Goal: Find specific page/section: Find specific page/section

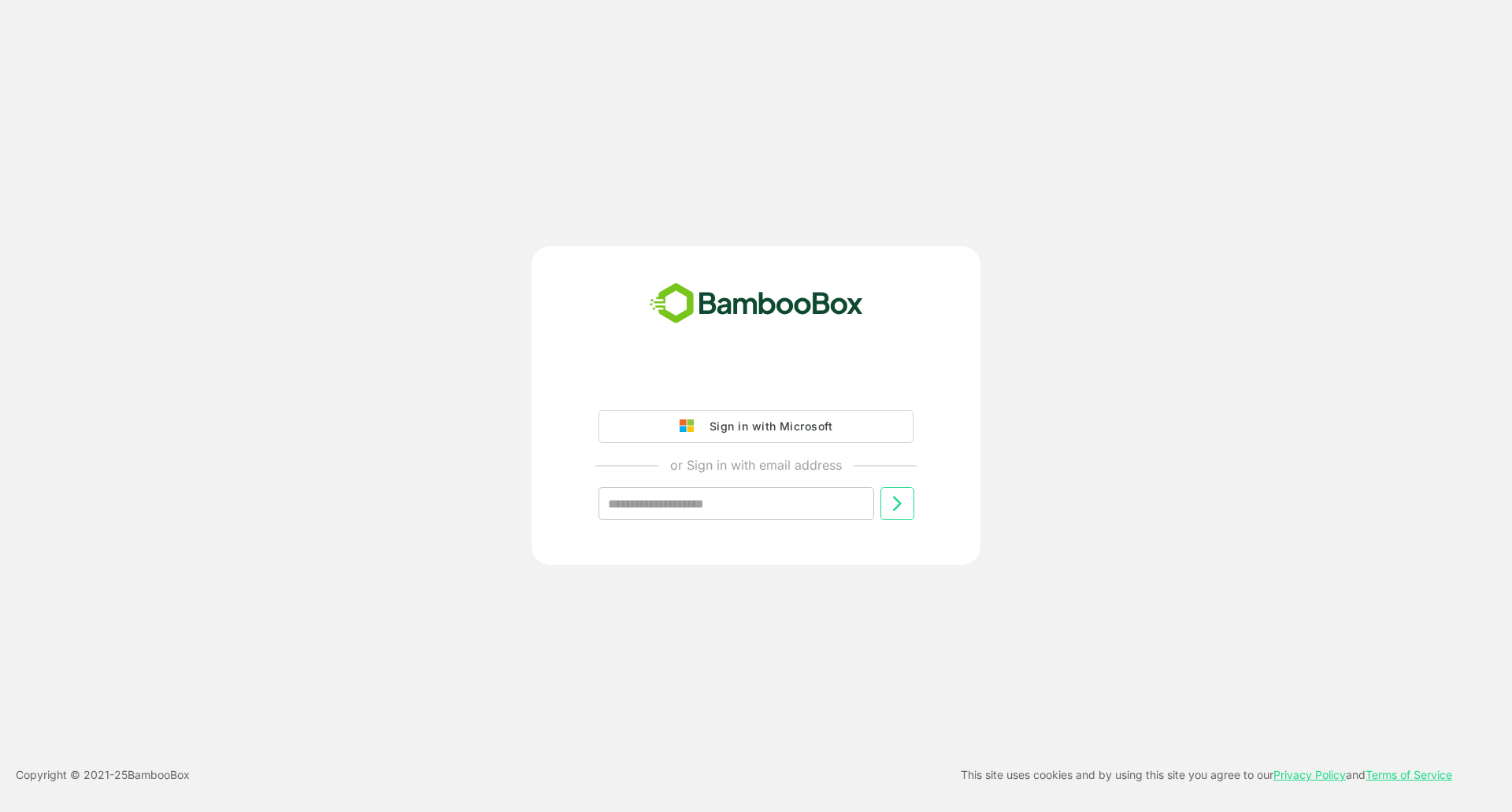
click at [763, 429] on div "Sign in with Microsoft" at bounding box center [767, 426] width 131 height 20
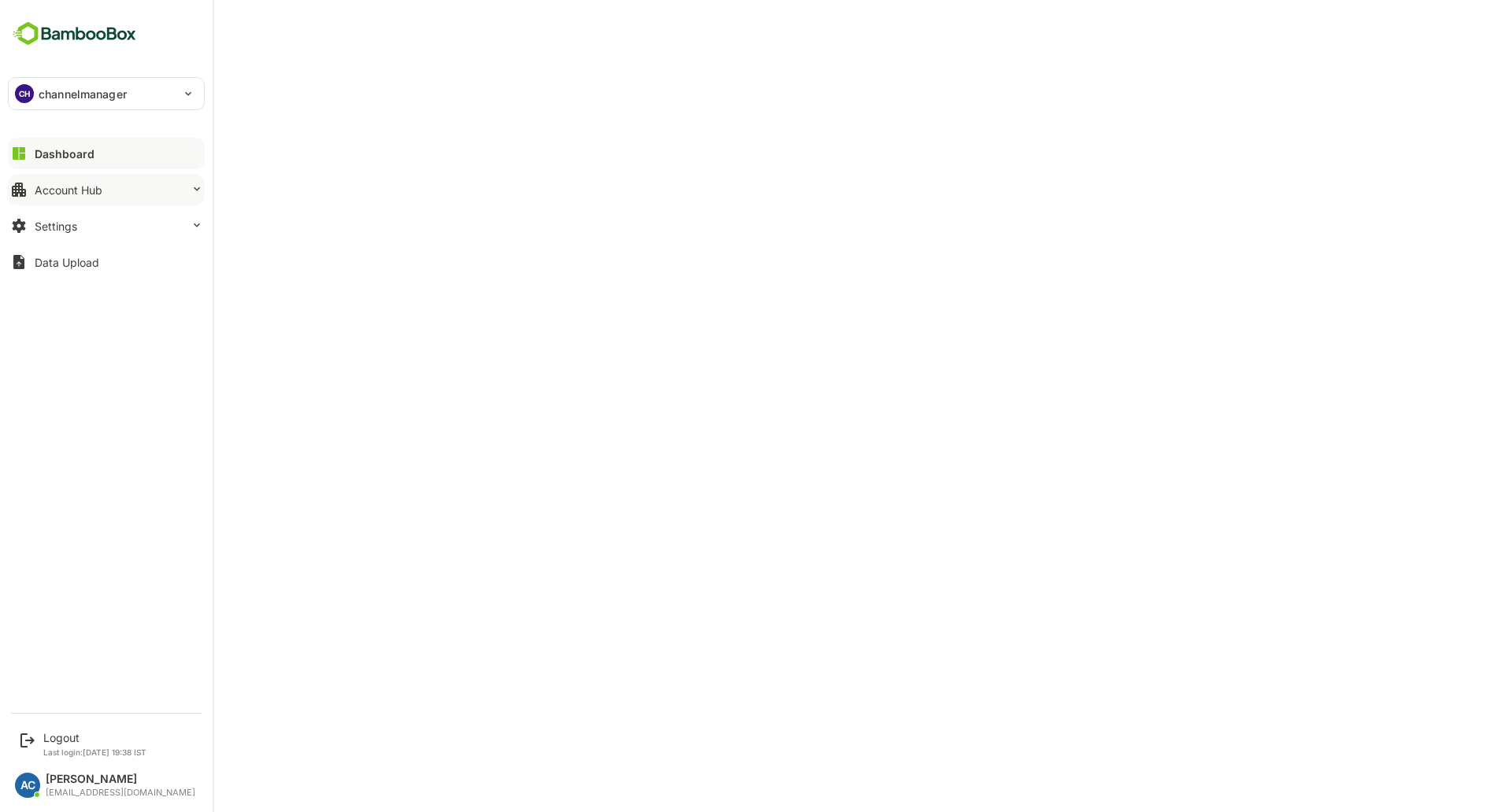
click at [56, 190] on div "Account Hub" at bounding box center [68, 190] width 68 height 13
click at [92, 193] on div "Account Hub" at bounding box center [68, 190] width 68 height 13
click at [93, 221] on div "Unified Account Profile" at bounding box center [87, 222] width 105 height 13
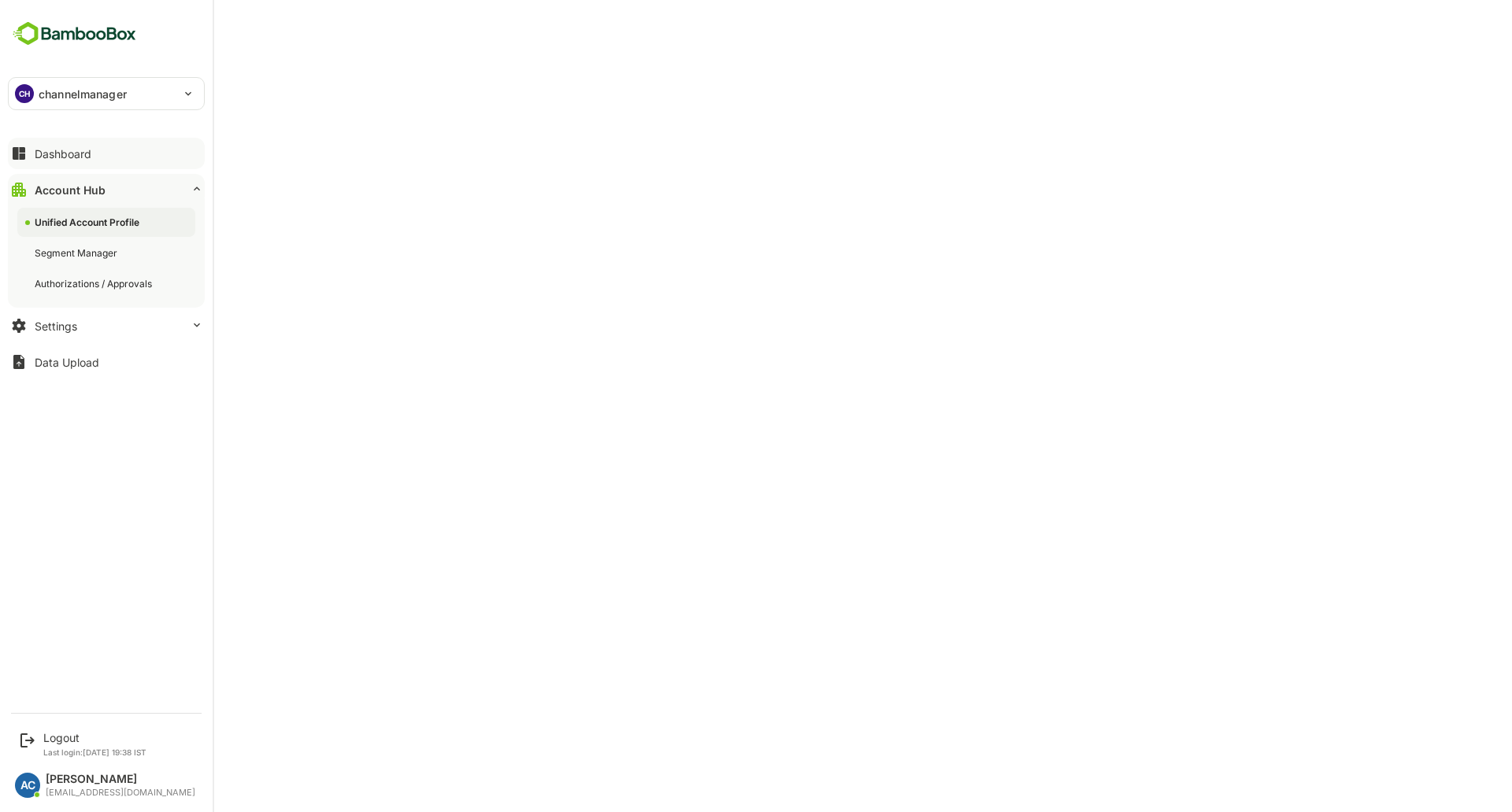
click at [111, 147] on button "Dashboard" at bounding box center [106, 154] width 197 height 32
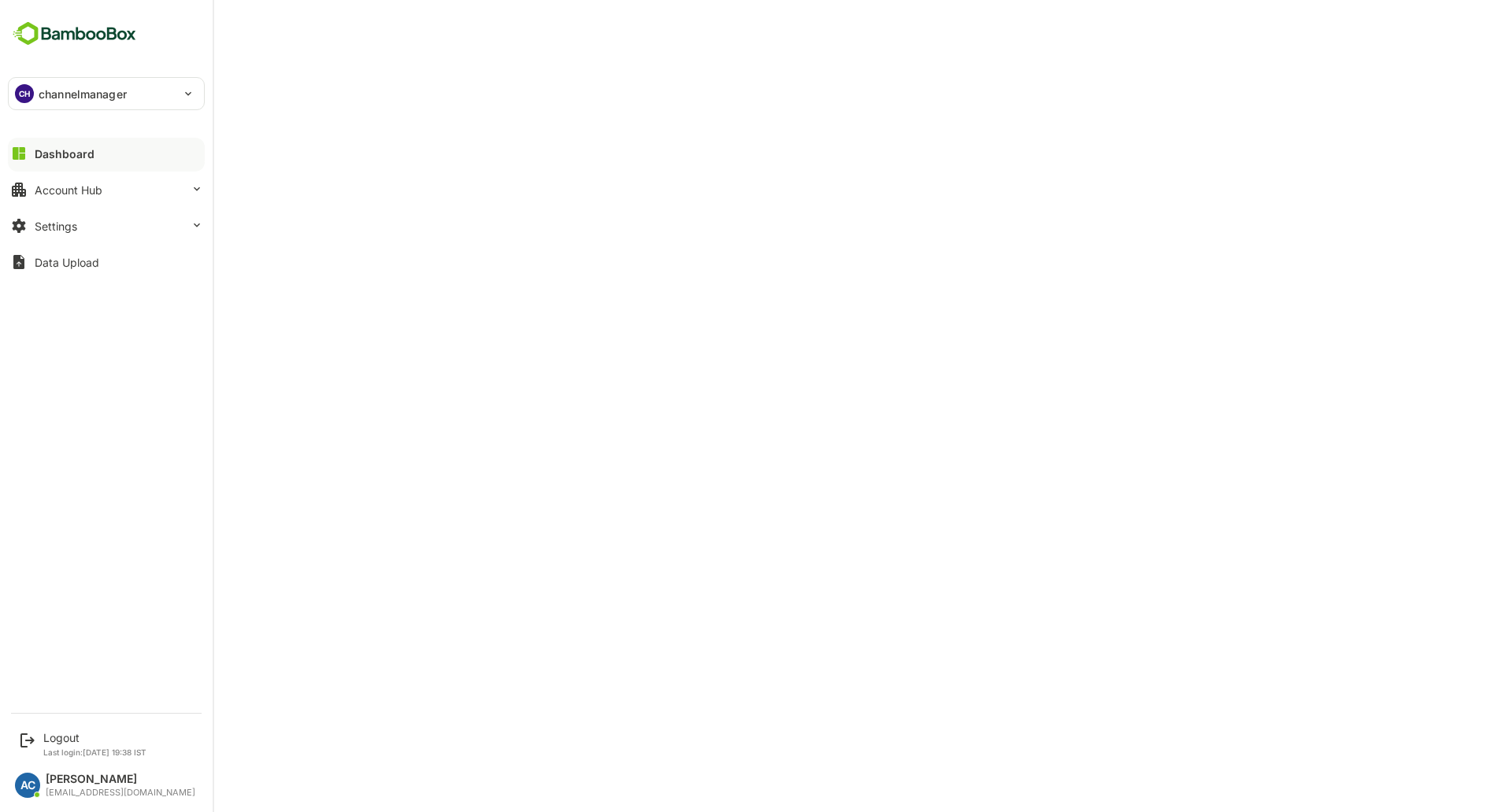
click at [51, 88] on p "channelmanager" at bounding box center [83, 94] width 88 height 16
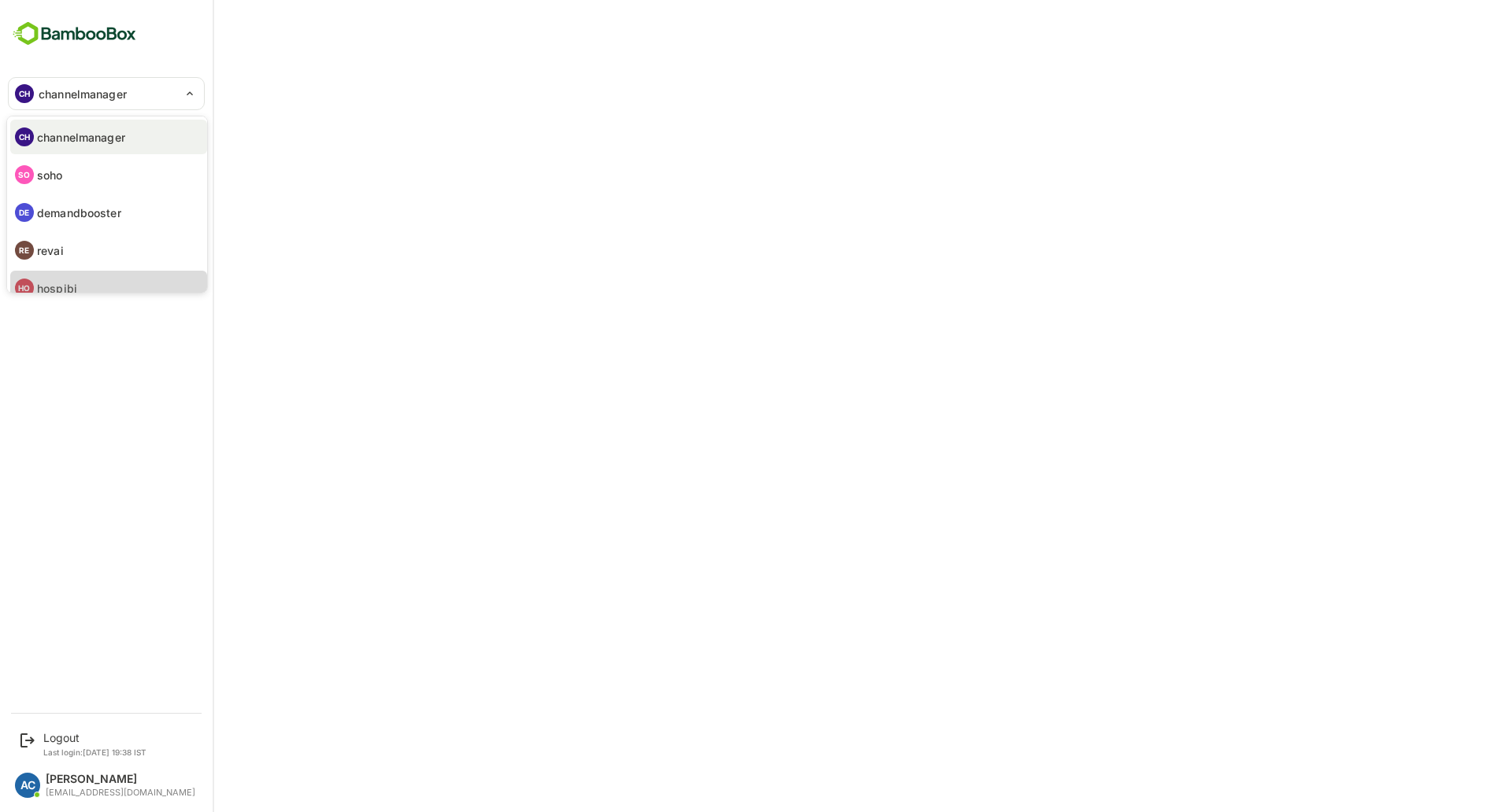
click at [85, 284] on li "HO hospibi" at bounding box center [109, 288] width 197 height 34
type input "*******"
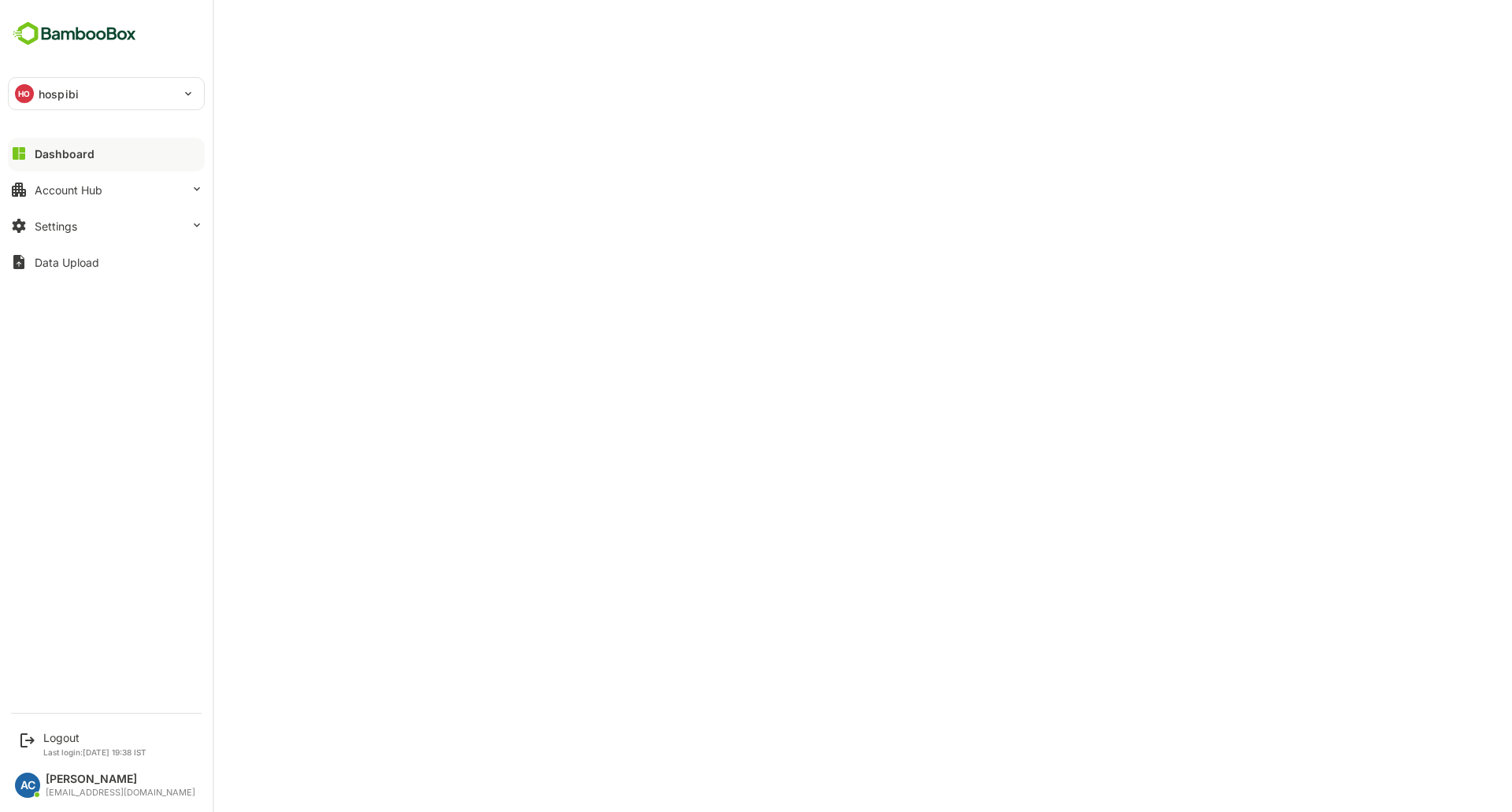
click at [39, 47] on img at bounding box center [74, 33] width 133 height 30
click at [68, 187] on div "Account Hub" at bounding box center [68, 190] width 68 height 13
click at [72, 174] on button "Account Hub" at bounding box center [106, 190] width 197 height 32
click at [84, 226] on div "Unified Account Profile" at bounding box center [87, 222] width 105 height 13
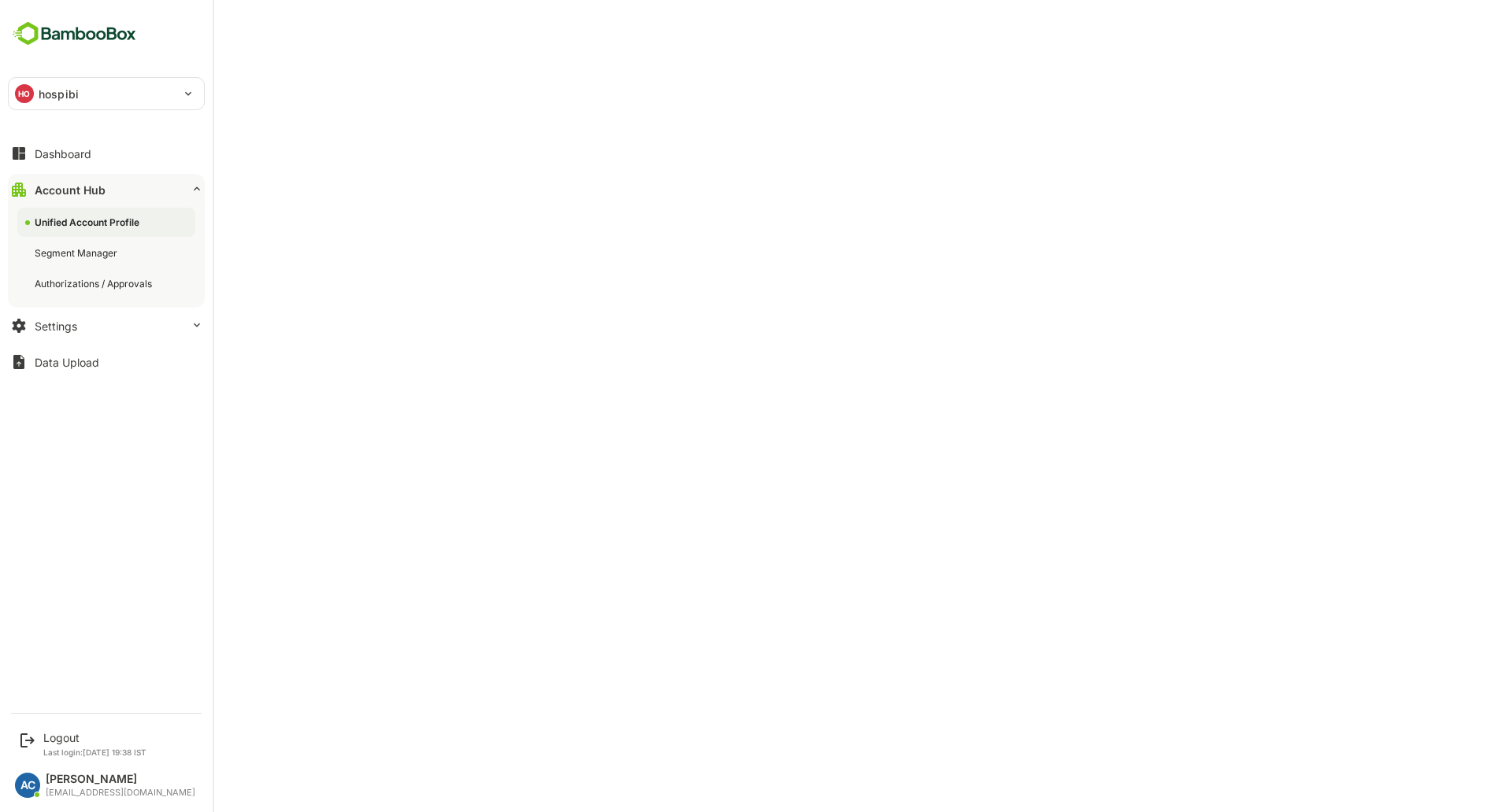
click at [101, 216] on div "Unified Account Profile" at bounding box center [88, 222] width 108 height 13
